Goal: Information Seeking & Learning: Learn about a topic

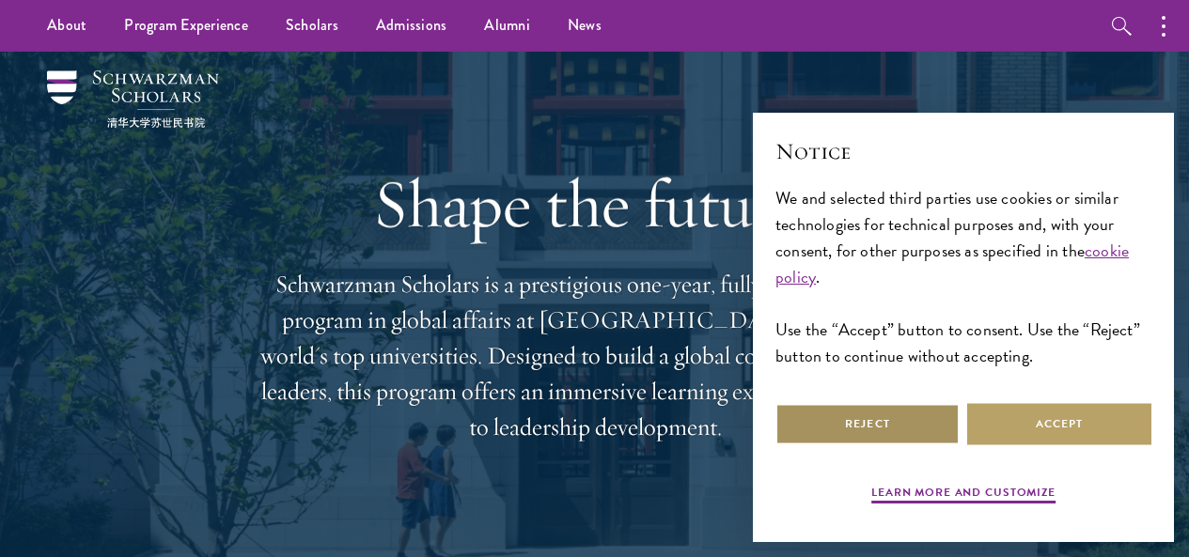
click at [919, 416] on button "Reject" at bounding box center [867, 424] width 184 height 42
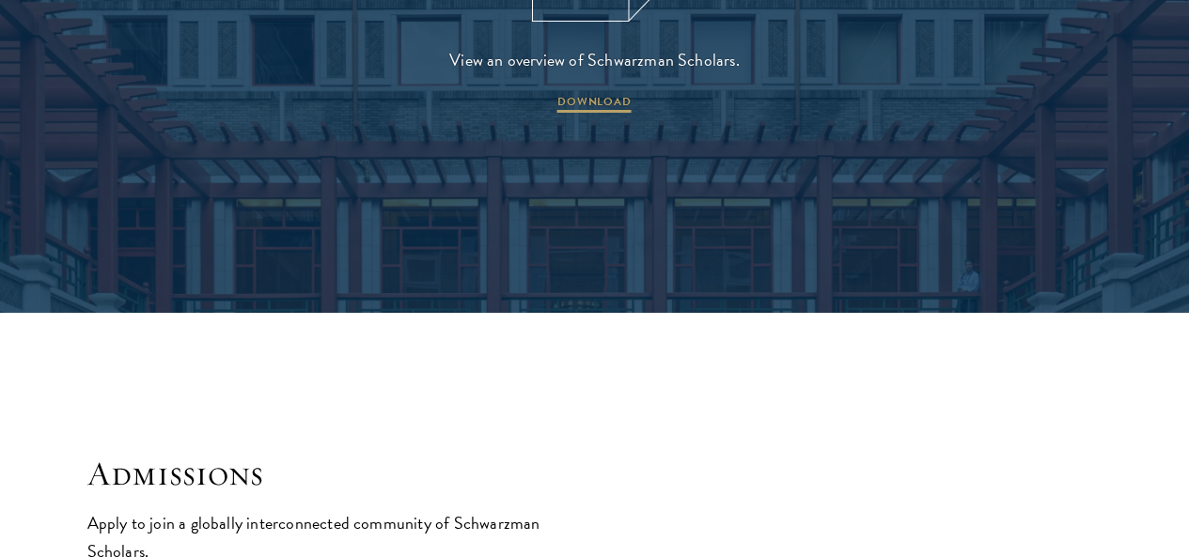
scroll to position [3008, 0]
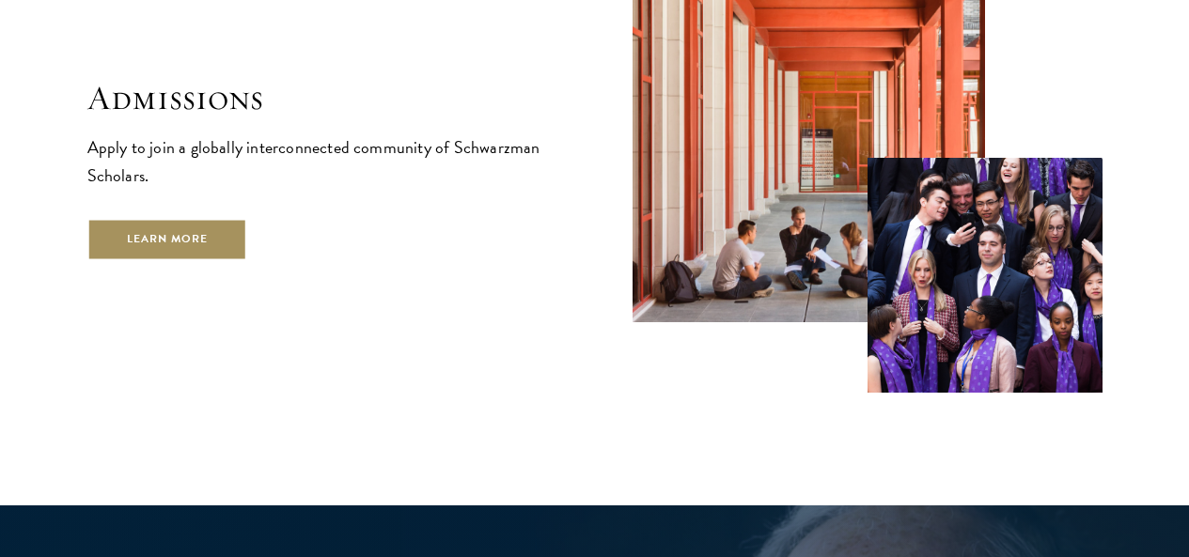
click at [248, 248] on link "Learn More" at bounding box center [167, 239] width 161 height 42
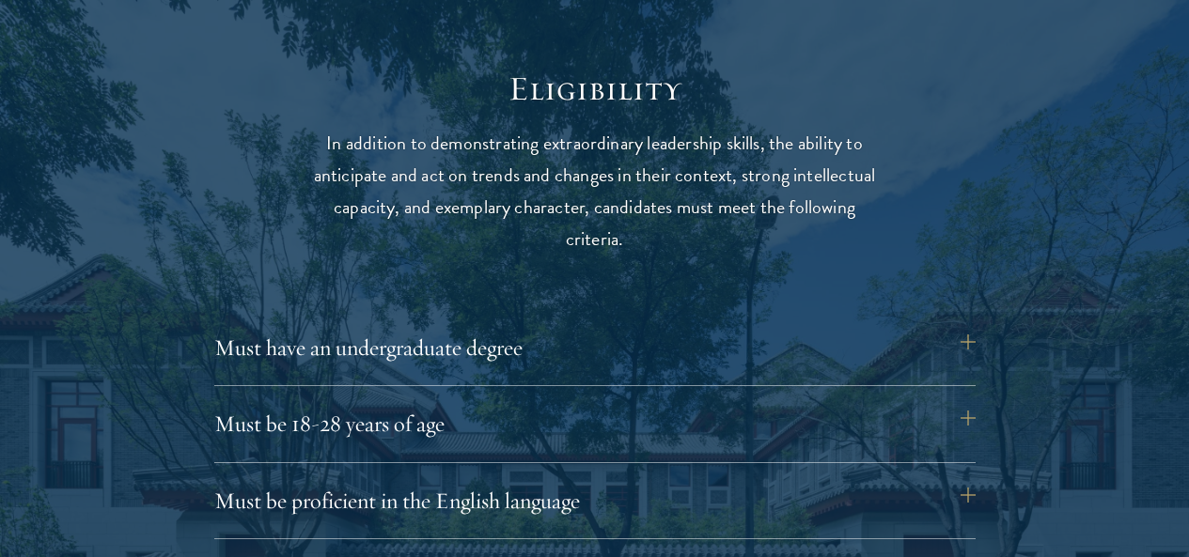
scroll to position [2530, 0]
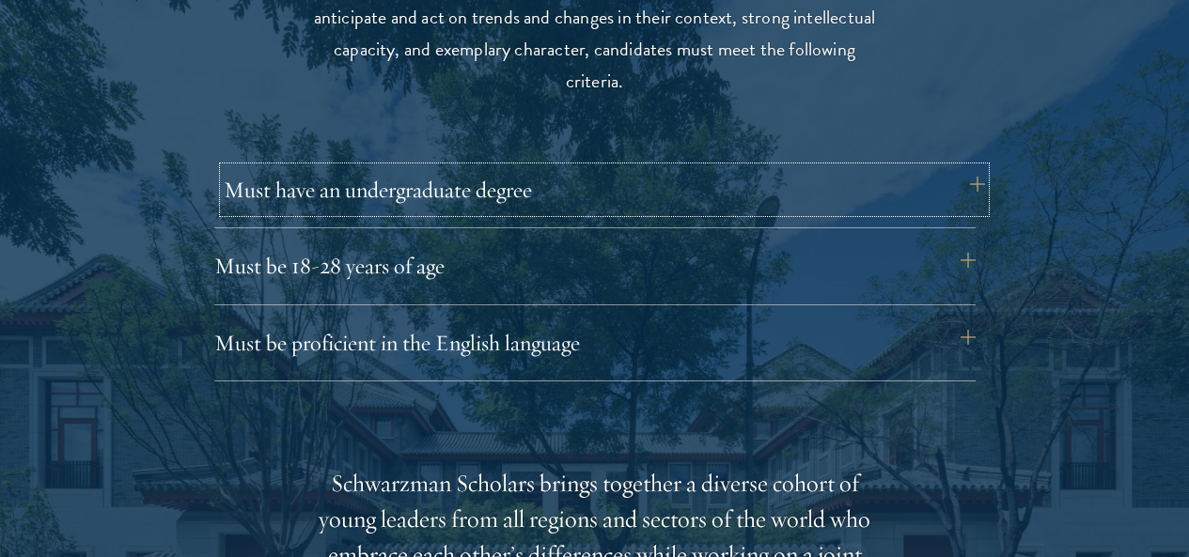
click at [470, 176] on button "Must have an undergraduate degree" at bounding box center [604, 189] width 761 height 45
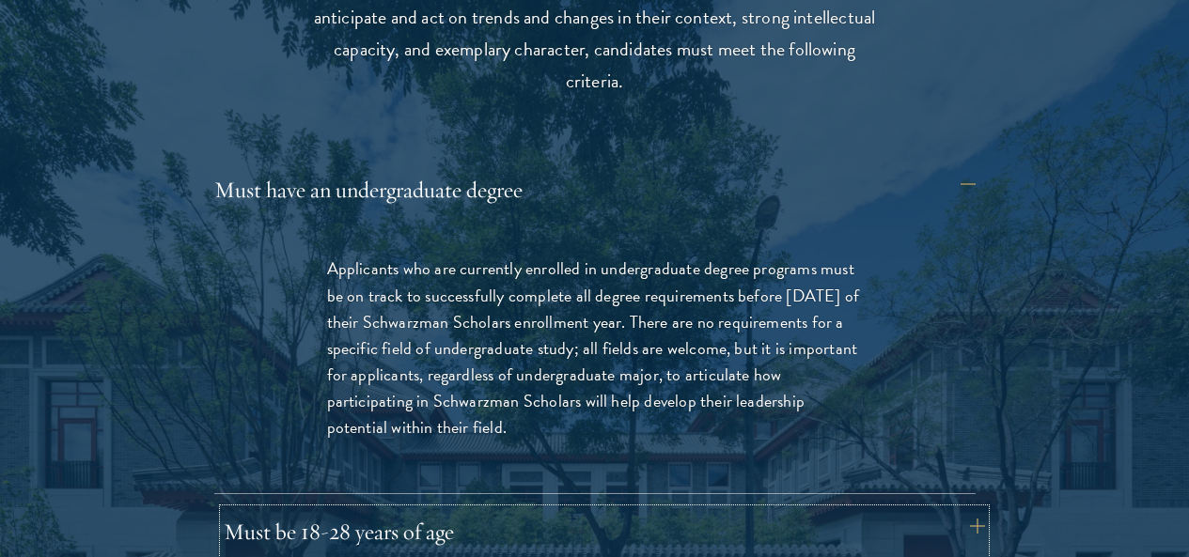
click at [582, 509] on button "Must be 18-28 years of age" at bounding box center [604, 531] width 761 height 45
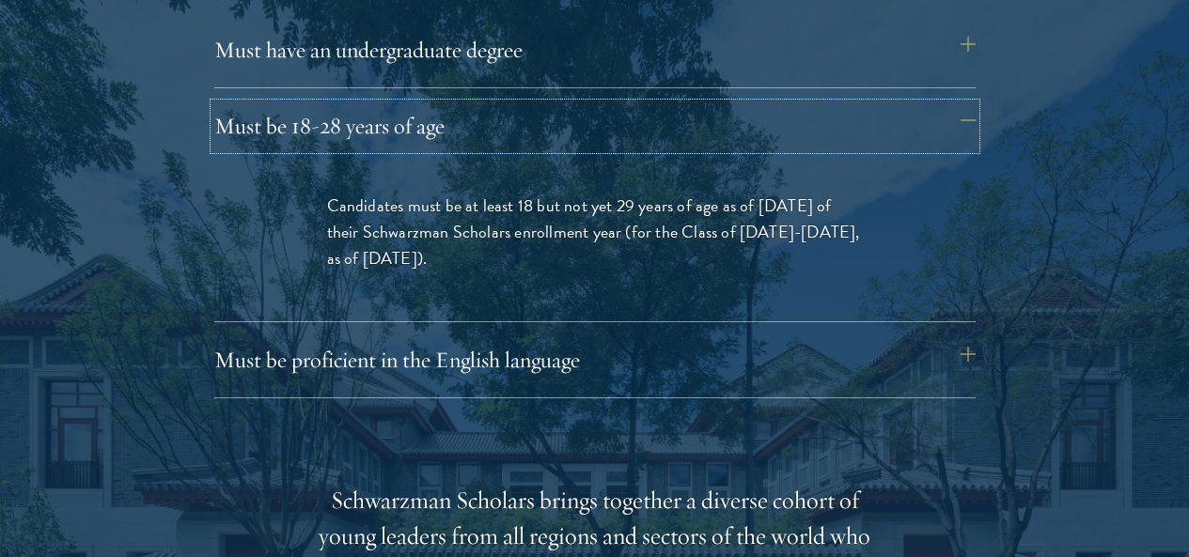
scroll to position [2718, 0]
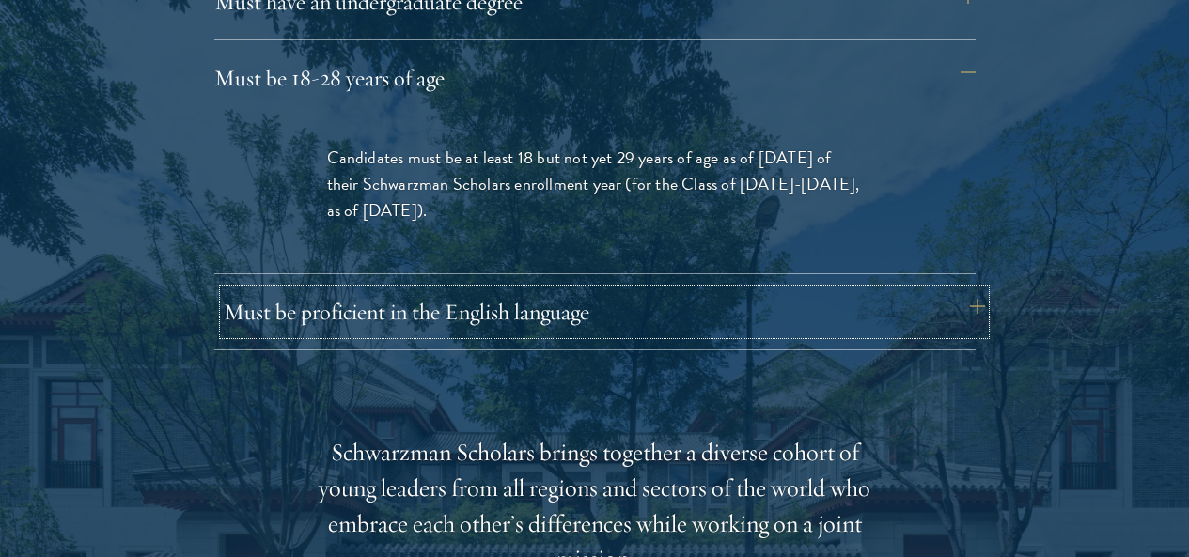
click at [449, 290] on button "Must be proficient in the English language" at bounding box center [604, 312] width 761 height 45
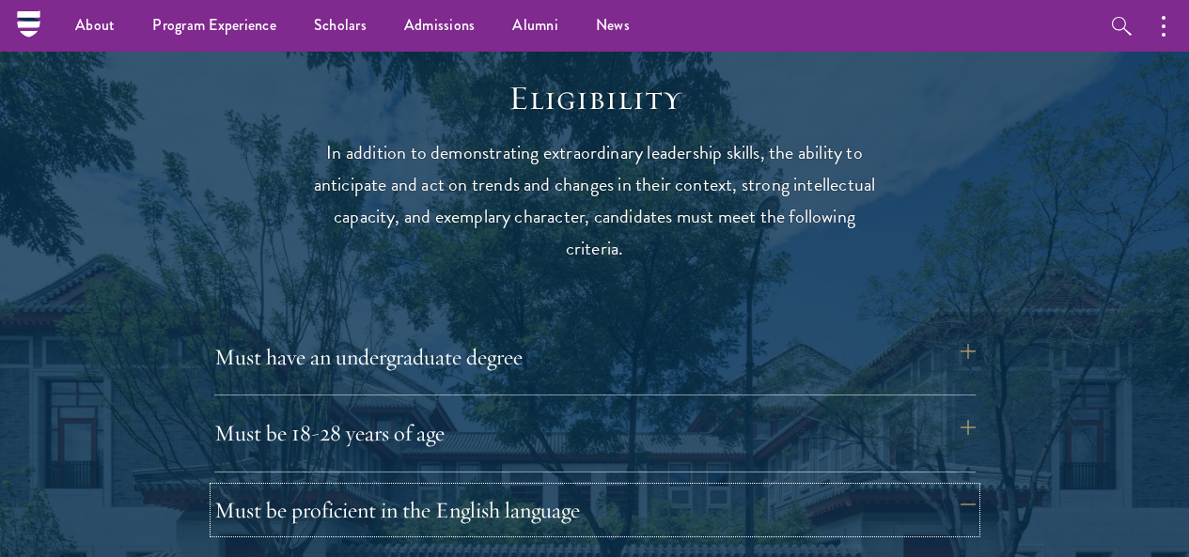
scroll to position [2342, 0]
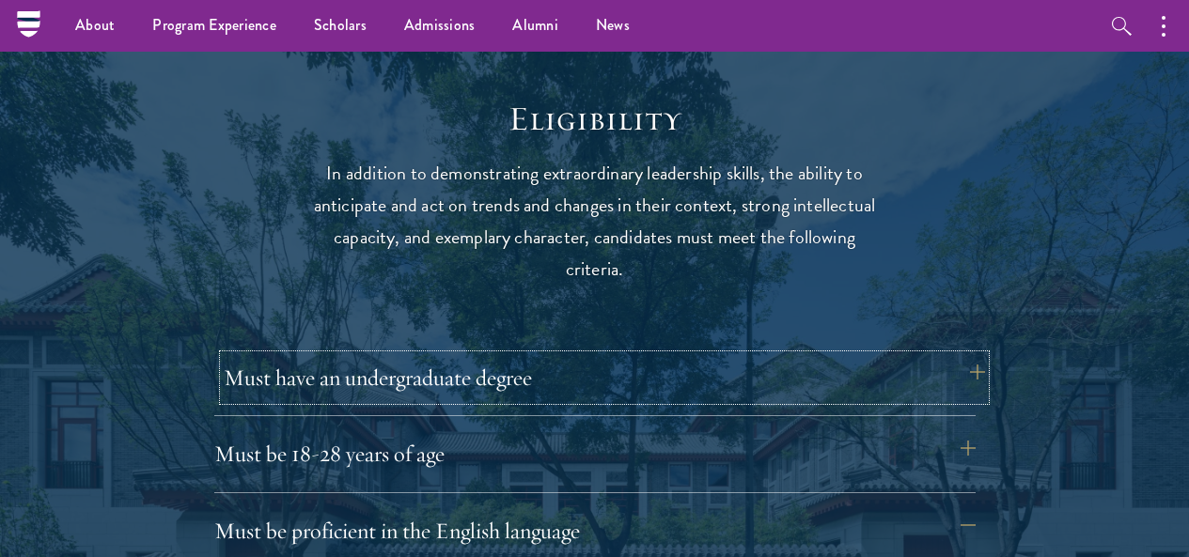
click at [462, 367] on button "Must have an undergraduate degree" at bounding box center [604, 377] width 761 height 45
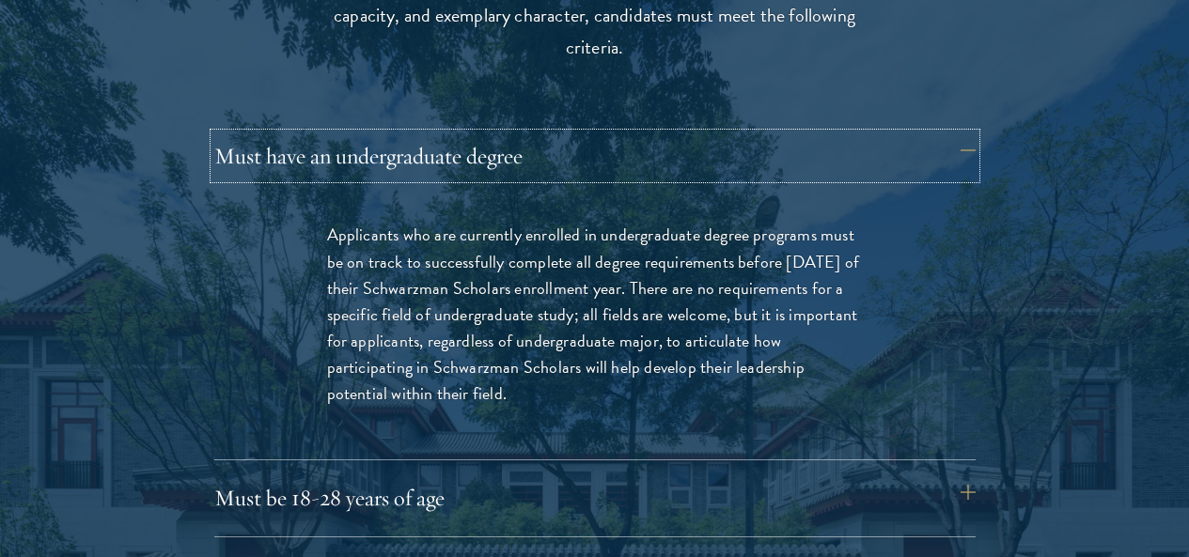
scroll to position [2624, 0]
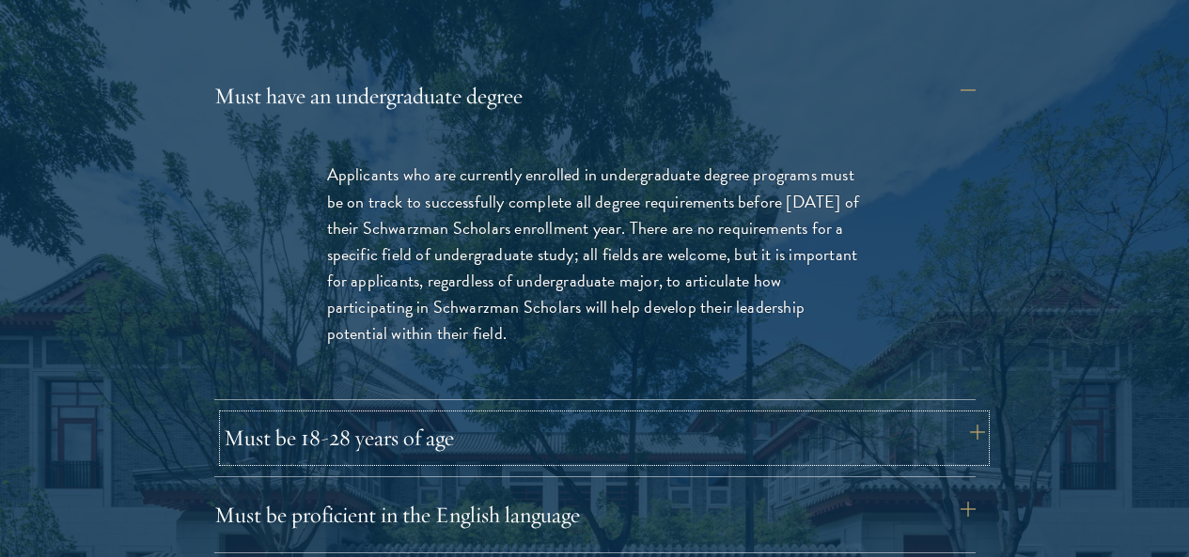
click at [570, 415] on button "Must be 18-28 years of age" at bounding box center [604, 437] width 761 height 45
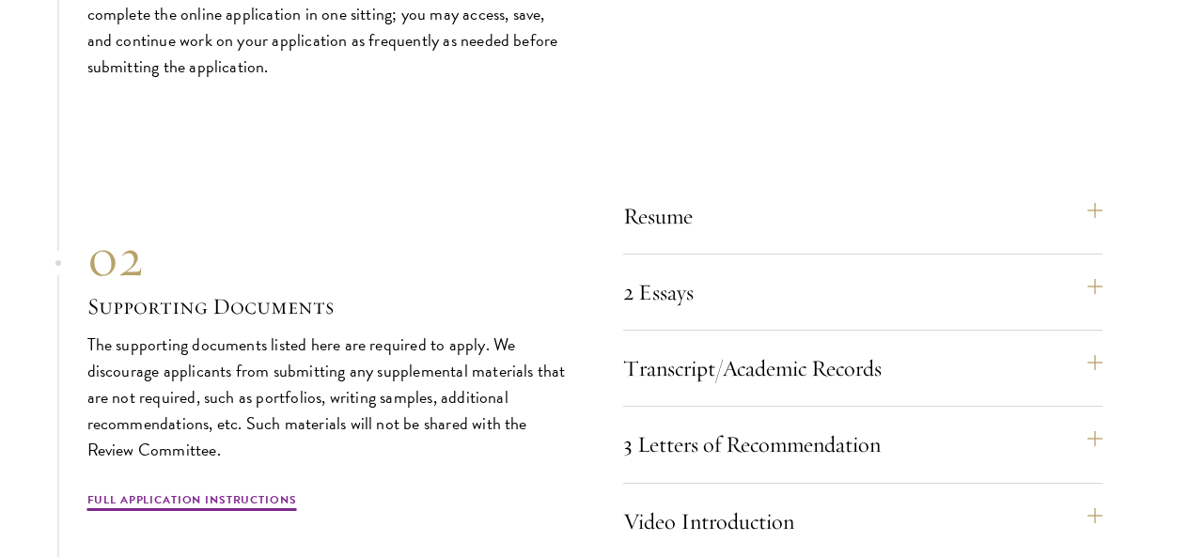
scroll to position [5914, 0]
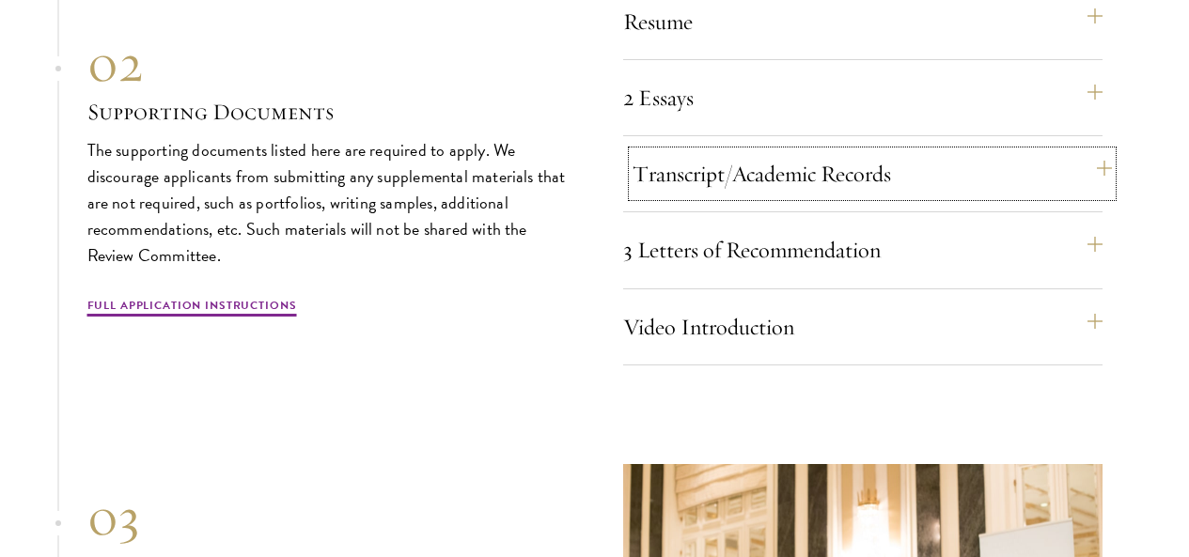
click at [750, 196] on button "Transcript/Academic Records" at bounding box center [872, 173] width 479 height 45
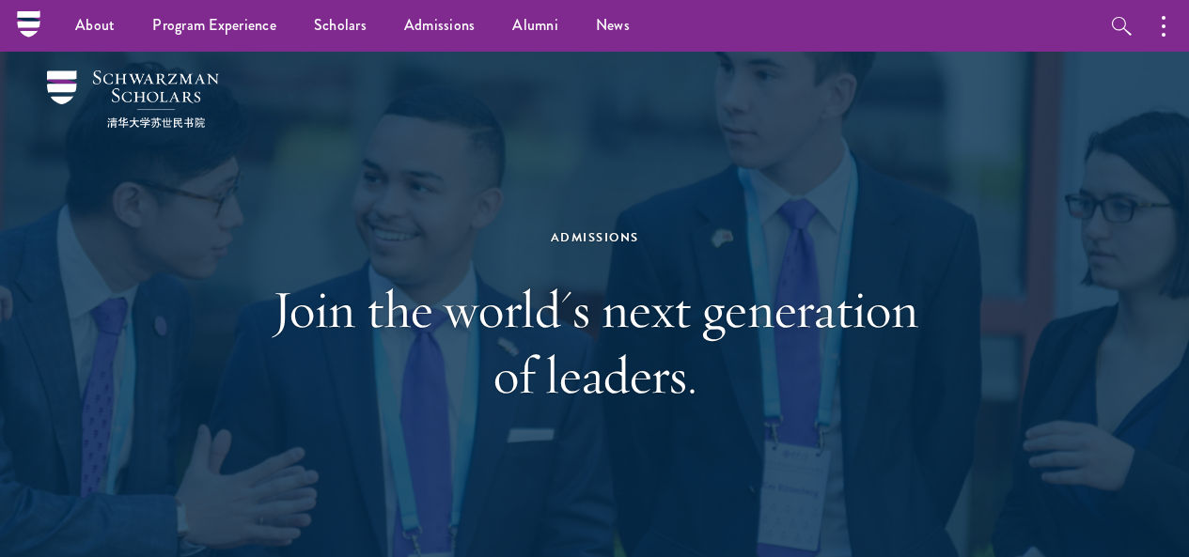
scroll to position [0, 0]
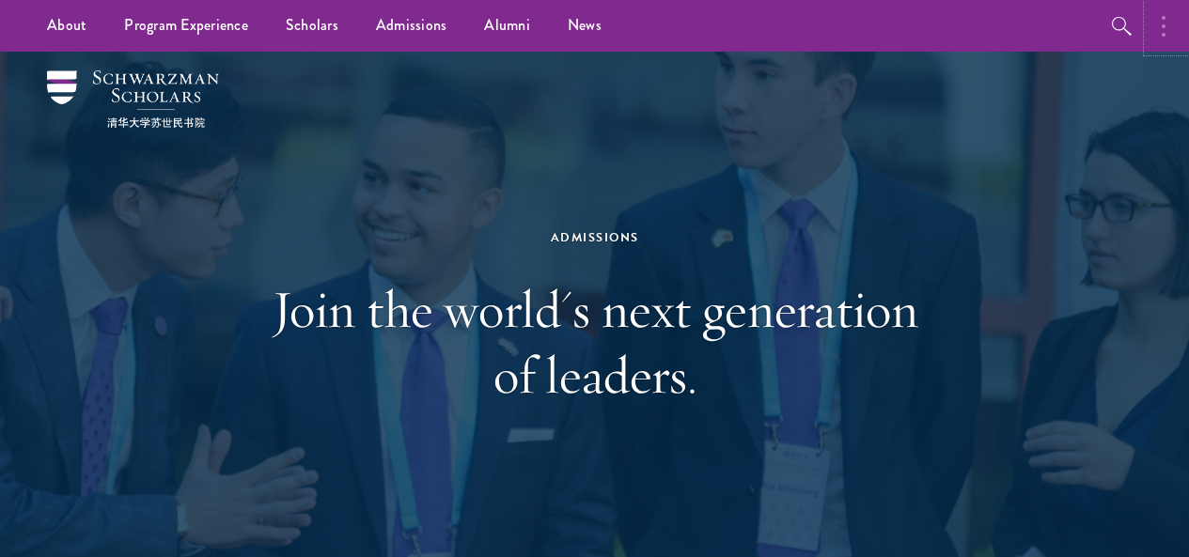
click at [1172, 25] on button "button" at bounding box center [1168, 26] width 41 height 52
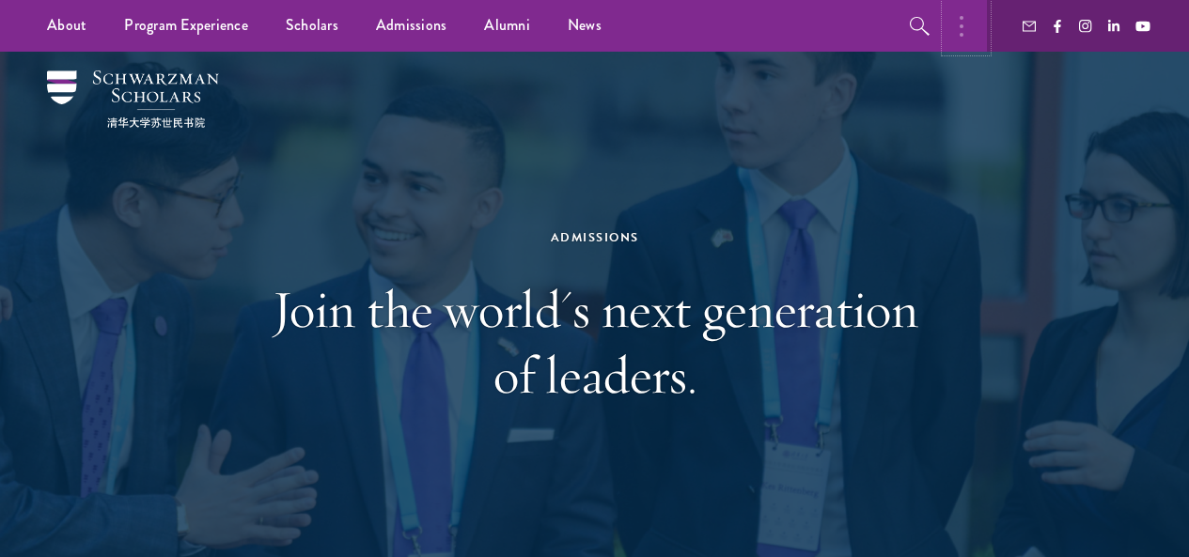
click at [959, 34] on button "button" at bounding box center [966, 26] width 41 height 52
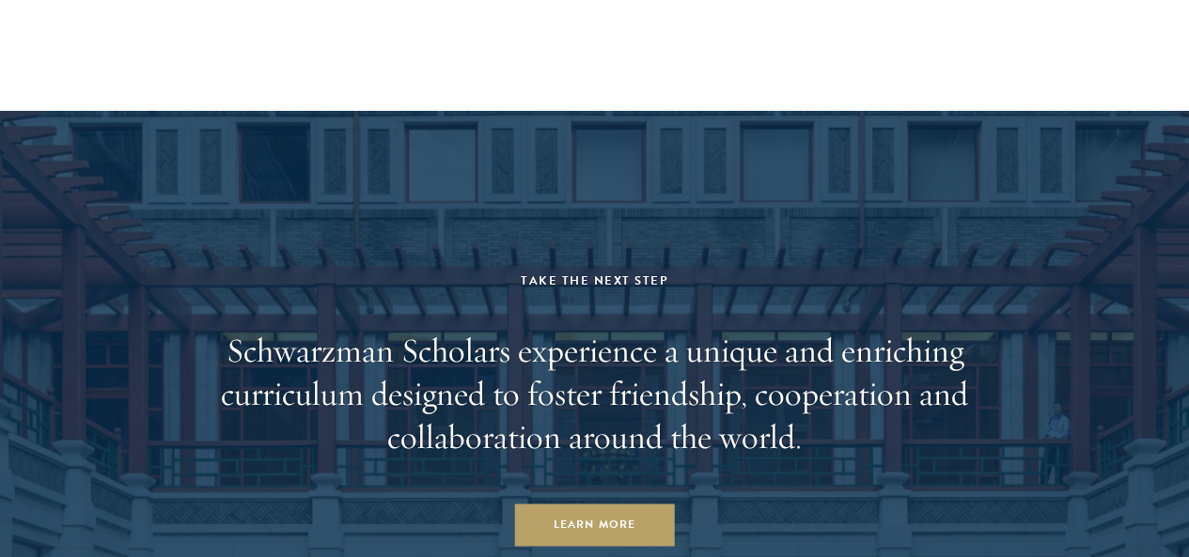
scroll to position [8648, 0]
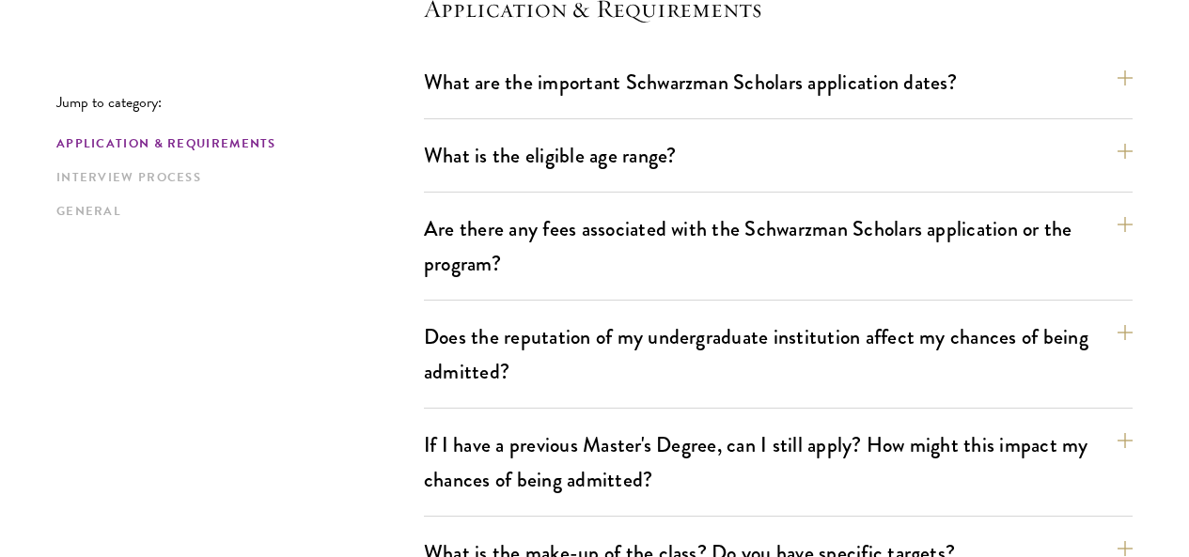
scroll to position [564, 0]
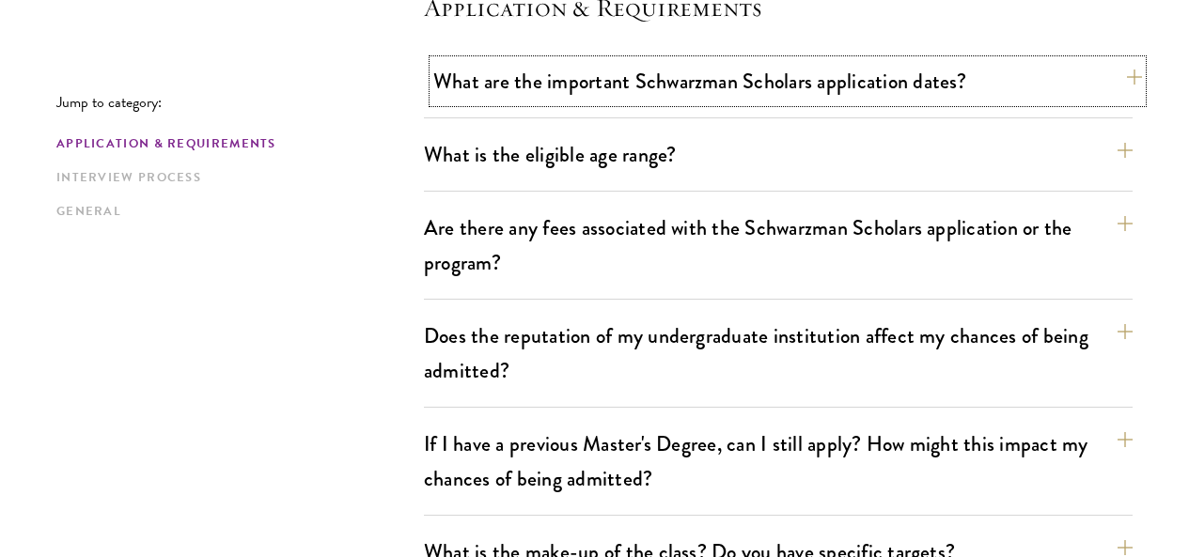
click at [661, 97] on button "What are the important Schwarzman Scholars application dates?" at bounding box center [787, 81] width 709 height 42
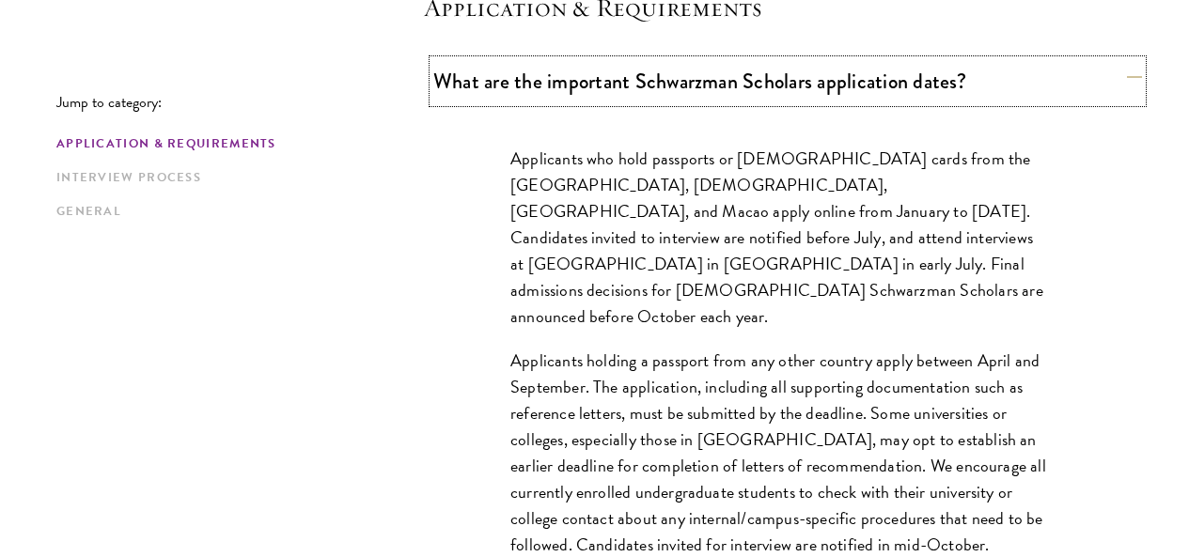
click at [661, 97] on button "What are the important Schwarzman Scholars application dates?" at bounding box center [787, 81] width 709 height 42
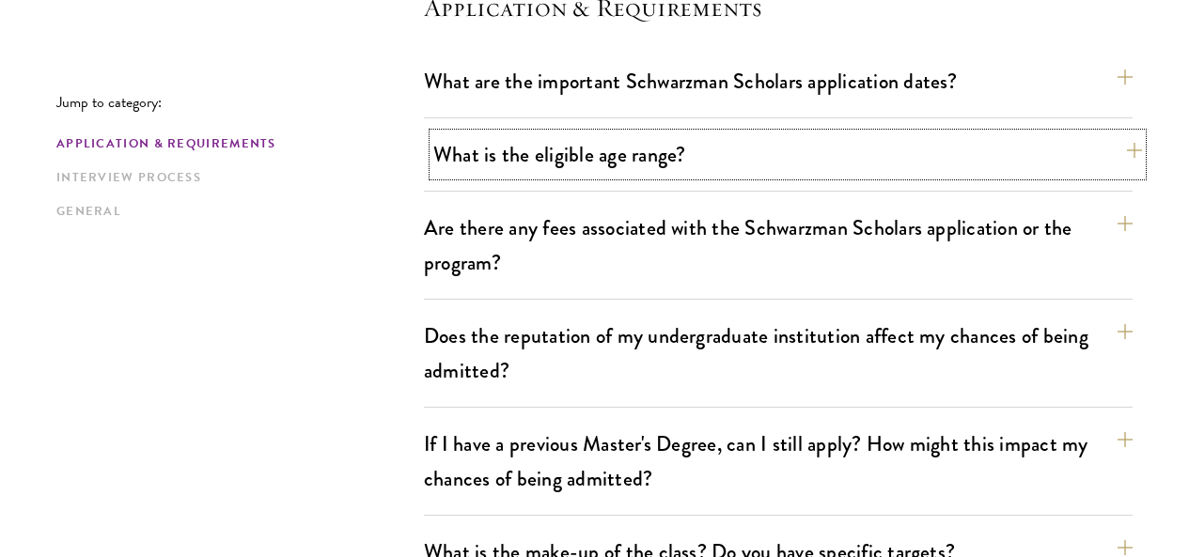
click at [611, 148] on button "What is the eligible age range?" at bounding box center [787, 154] width 709 height 42
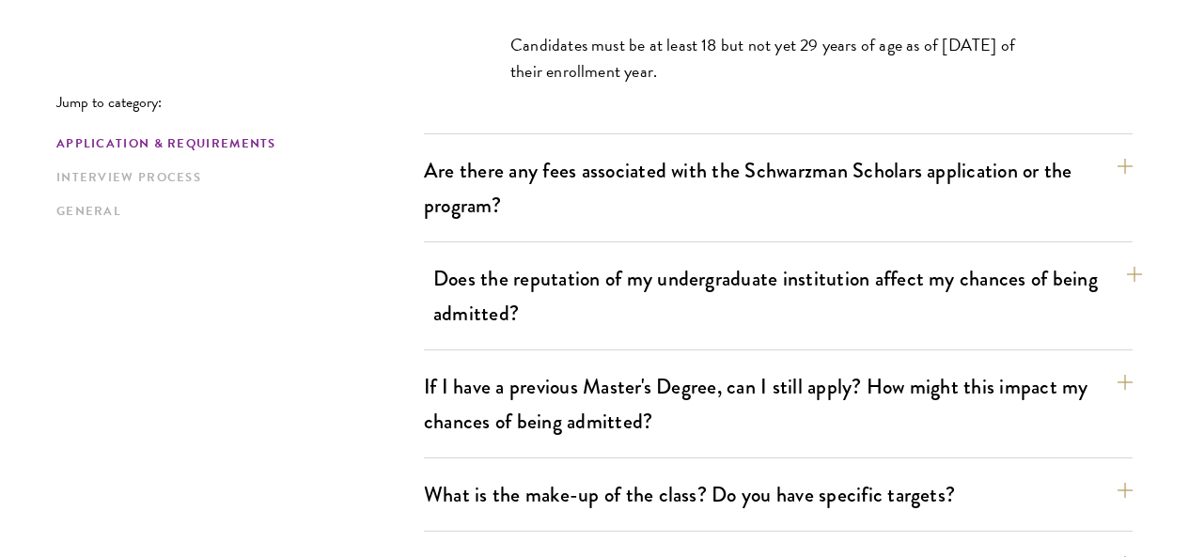
scroll to position [752, 0]
click at [964, 257] on button "Does the reputation of my undergraduate institution affect my chances of being …" at bounding box center [787, 295] width 709 height 77
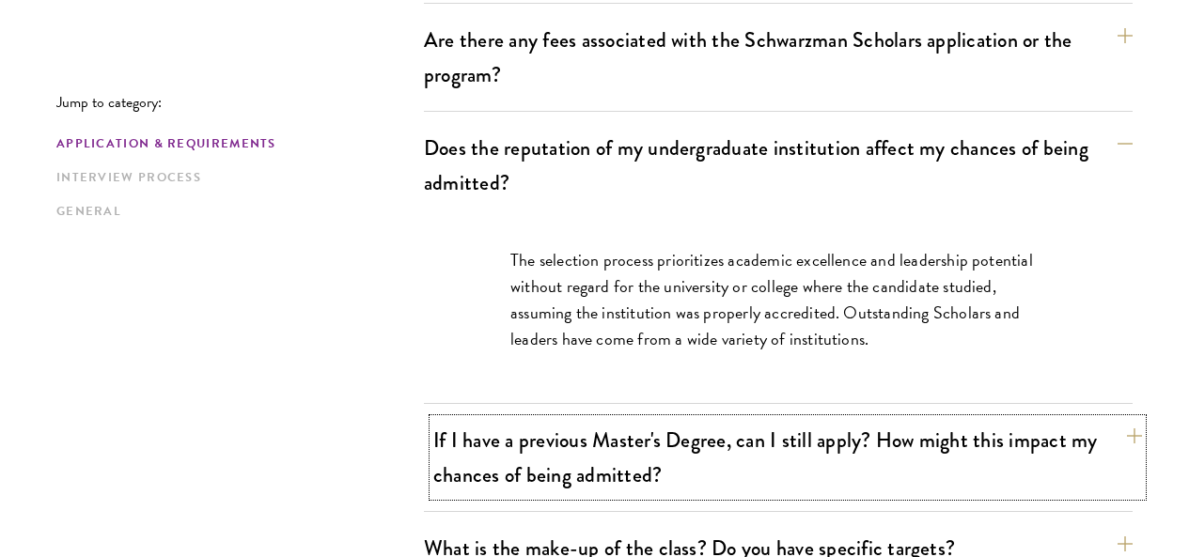
click at [772, 431] on button "If I have a previous Master's Degree, can I still apply? How might this impact …" at bounding box center [787, 457] width 709 height 77
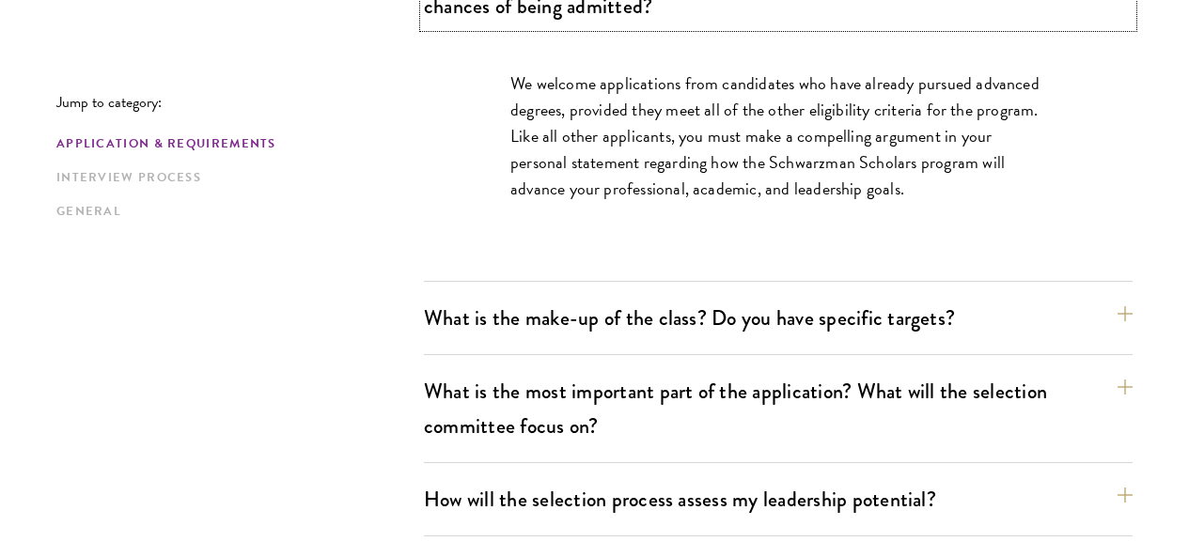
scroll to position [1128, 0]
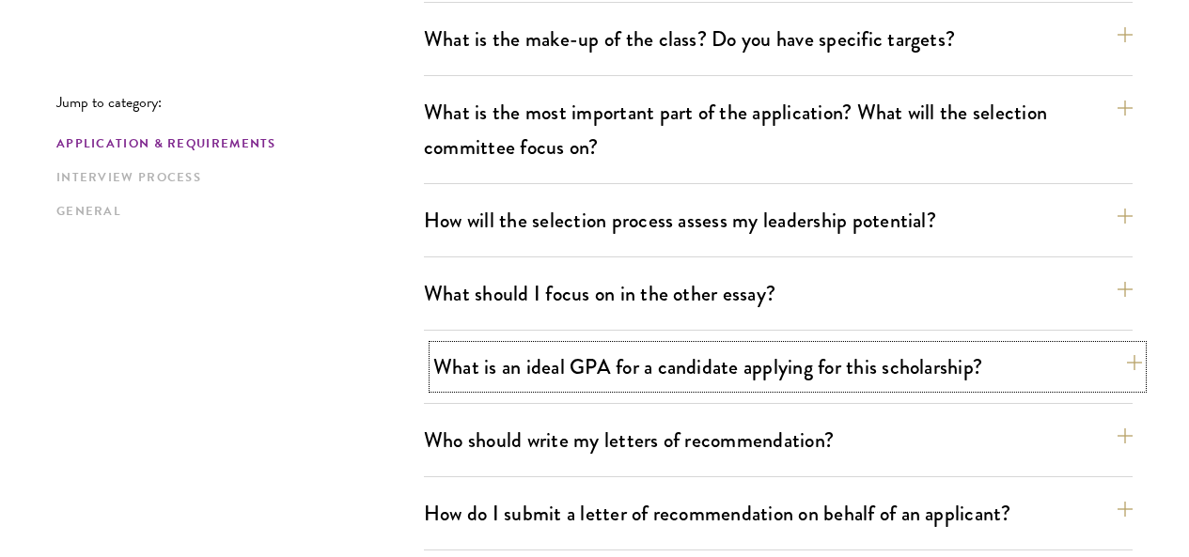
click at [675, 346] on button "What is an ideal GPA for a candidate applying for this scholarship?" at bounding box center [787, 367] width 709 height 42
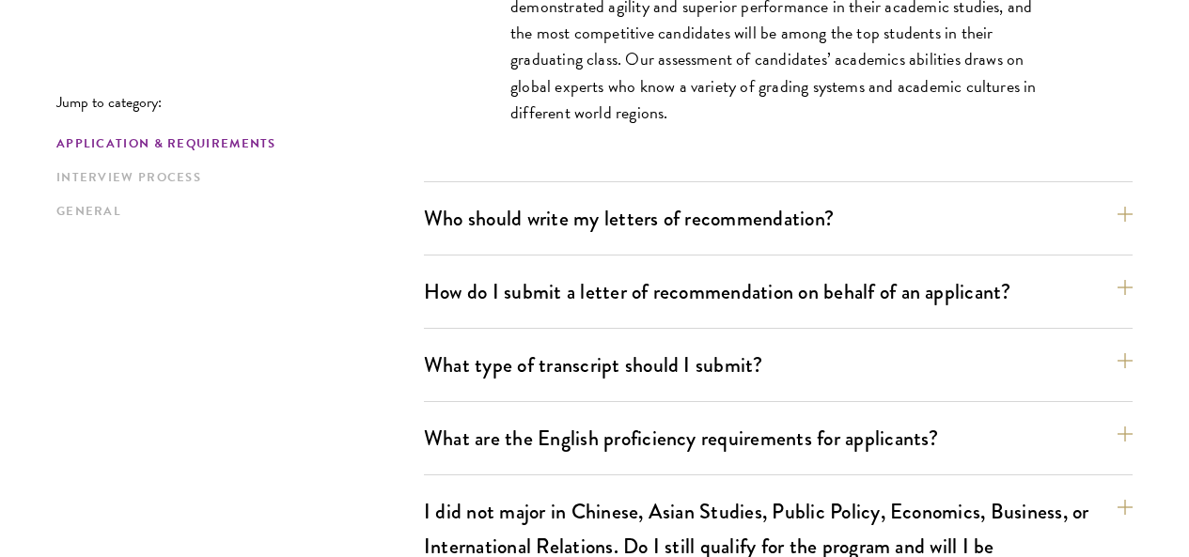
scroll to position [1735, 0]
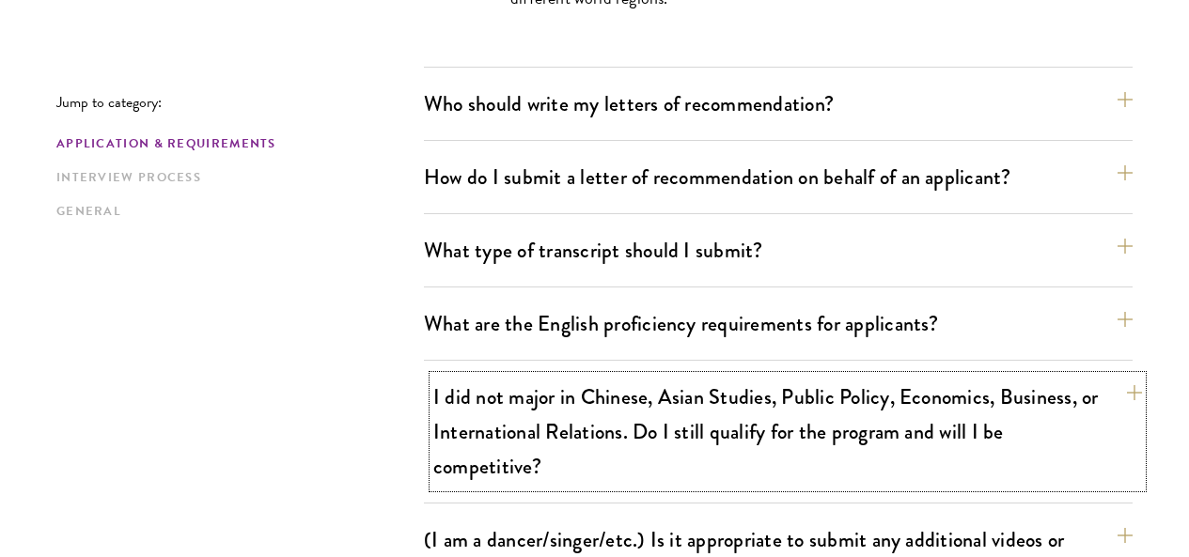
click at [769, 376] on button "I did not major in Chinese, Asian Studies, Public Policy, Economics, Business, …" at bounding box center [787, 432] width 709 height 112
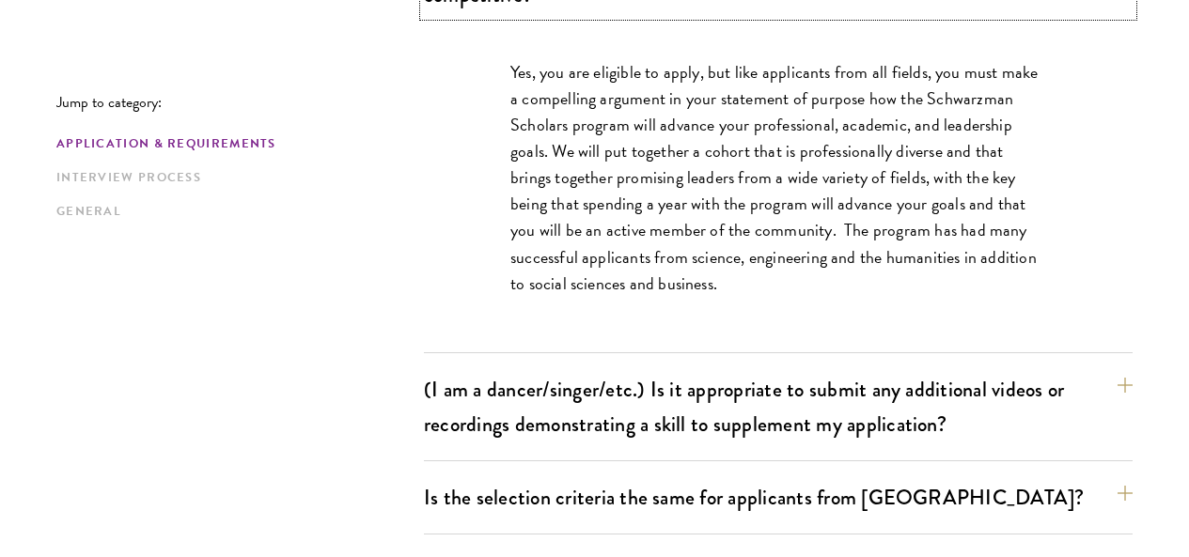
scroll to position [1978, 0]
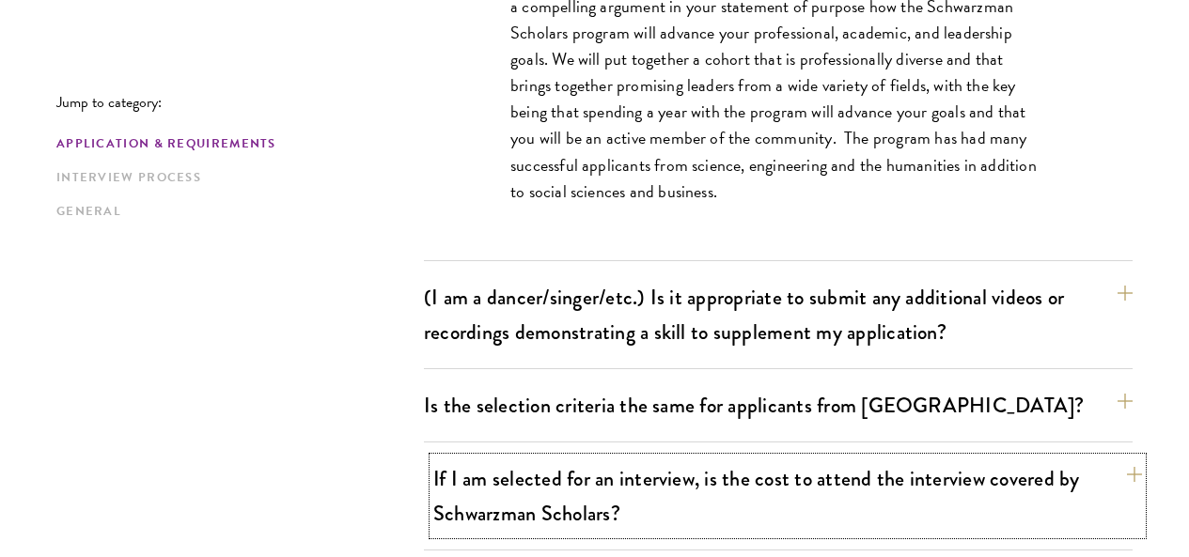
click at [758, 458] on button "If I am selected for an interview, is the cost to attend the interview covered …" at bounding box center [787, 496] width 709 height 77
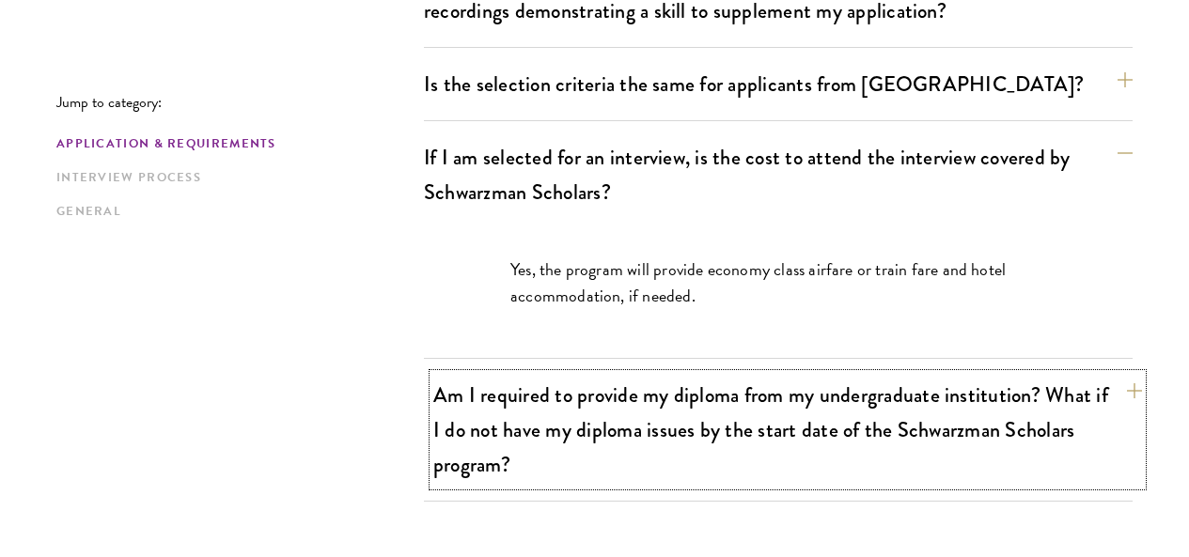
click at [751, 374] on button "Am I required to provide my diploma from my undergraduate institution? What if …" at bounding box center [787, 430] width 709 height 112
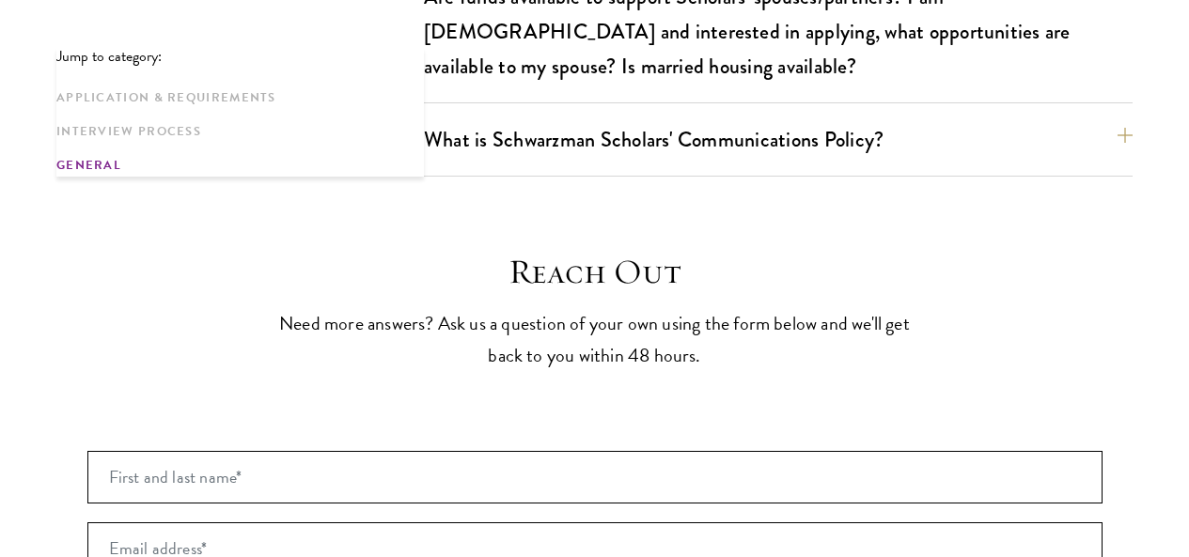
scroll to position [3764, 0]
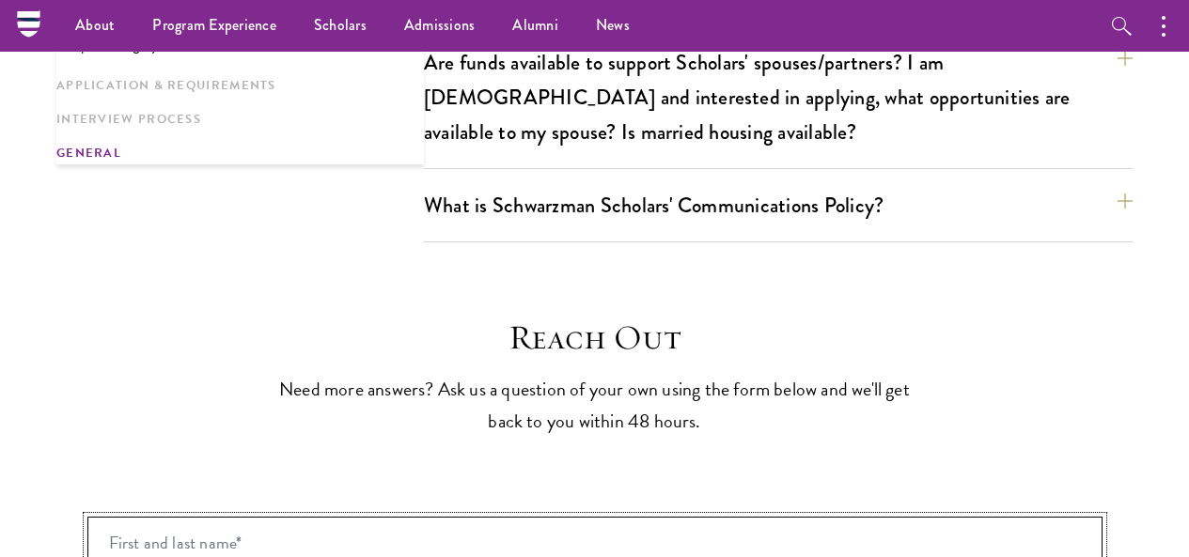
click at [319, 517] on input "First and last name* *" at bounding box center [594, 543] width 1015 height 53
click at [321, 517] on input "First and last name* *" at bounding box center [594, 543] width 1015 height 53
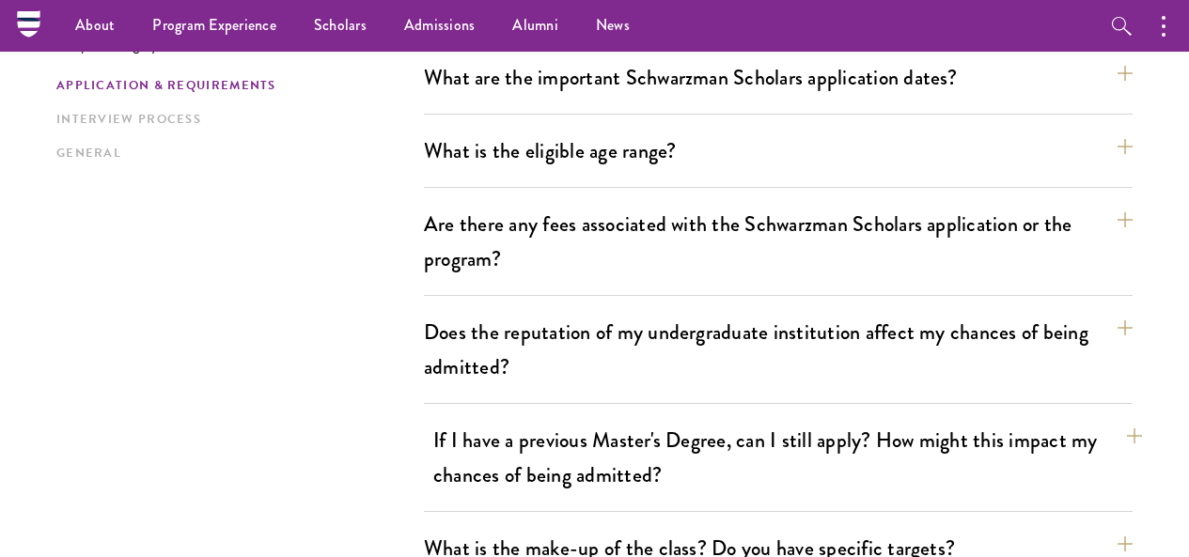
scroll to position [474, 0]
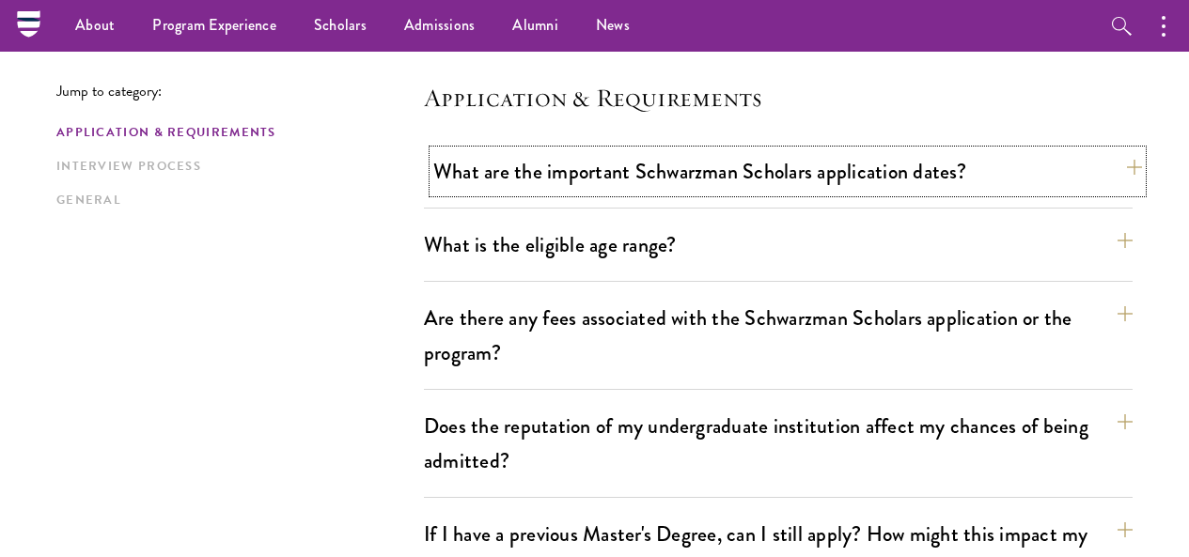
click at [598, 181] on button "What are the important Schwarzman Scholars application dates?" at bounding box center [787, 171] width 709 height 42
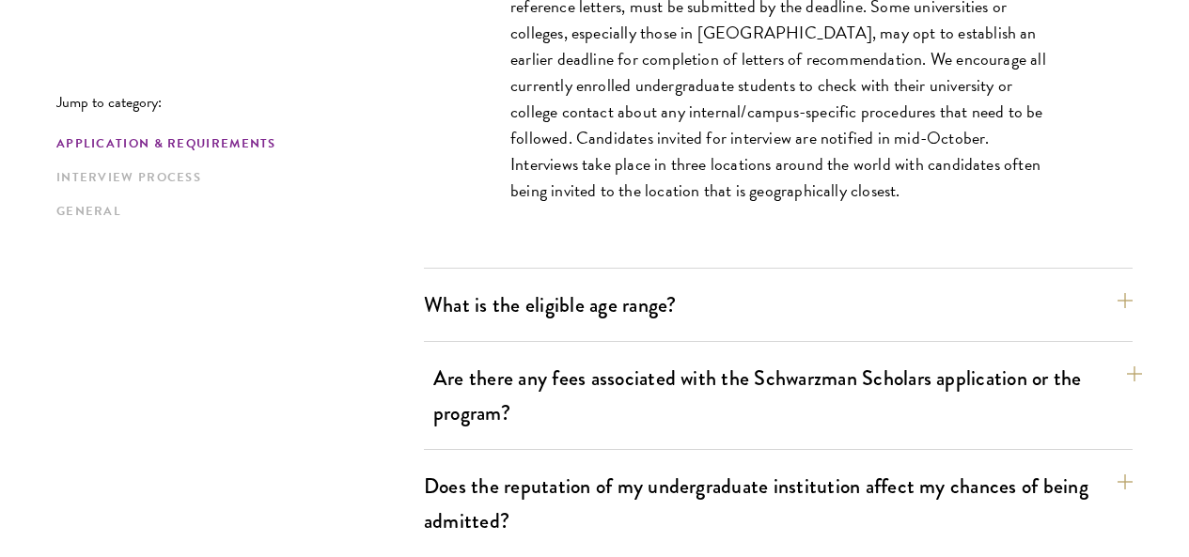
scroll to position [1038, 0]
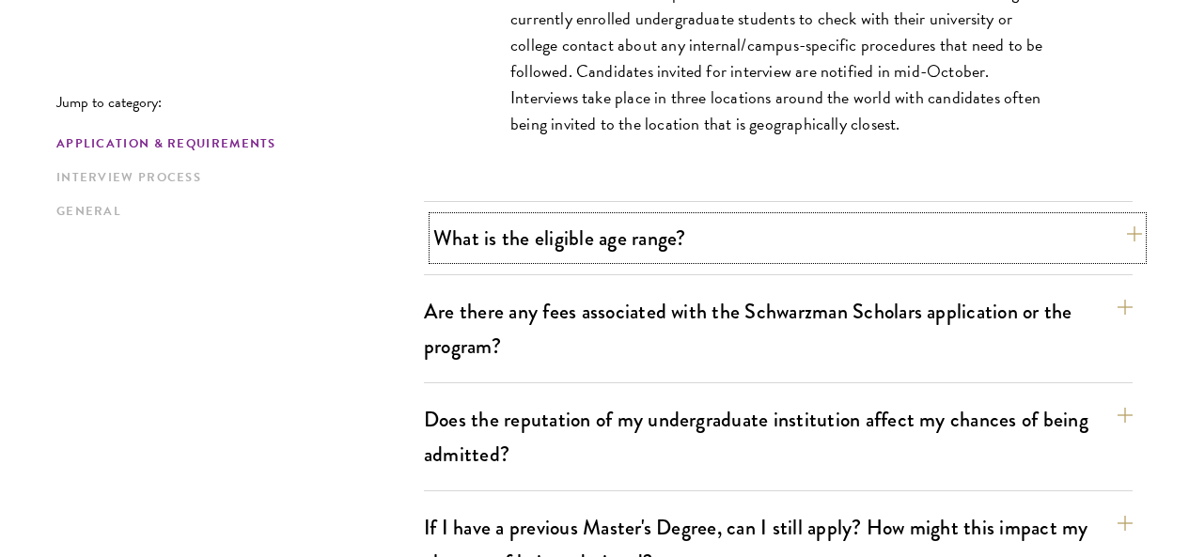
click at [648, 230] on button "What is the eligible age range?" at bounding box center [787, 238] width 709 height 42
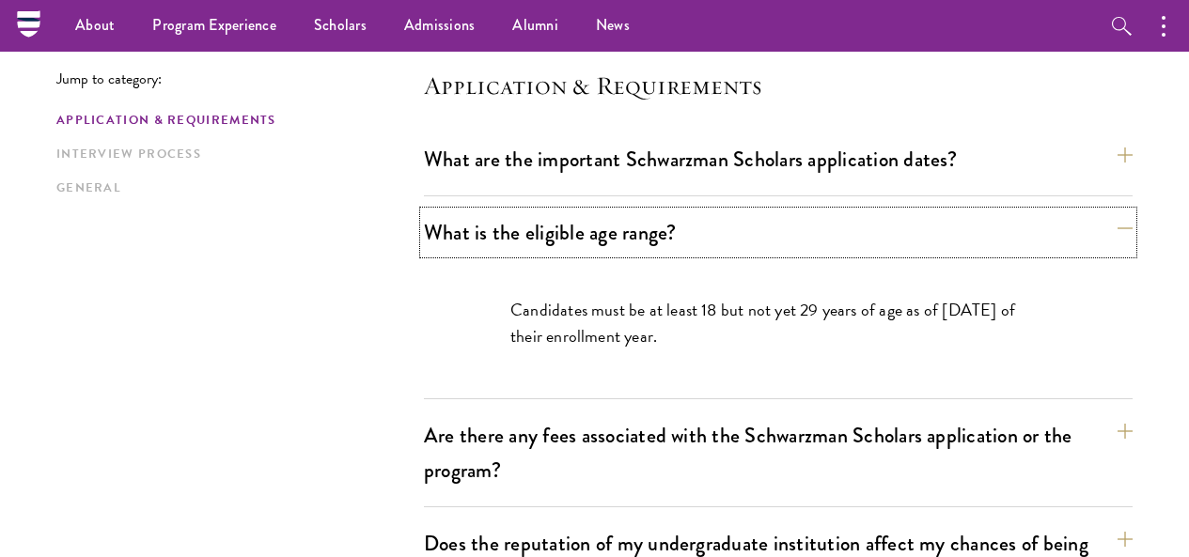
scroll to position [474, 0]
